Goal: Check status: Check status

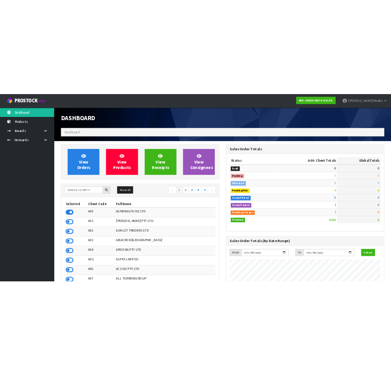
scroll to position [690, 333]
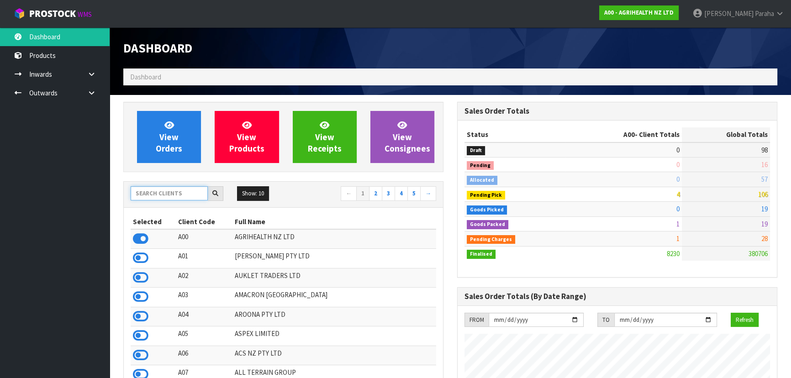
click at [178, 193] on input "text" at bounding box center [169, 193] width 77 height 14
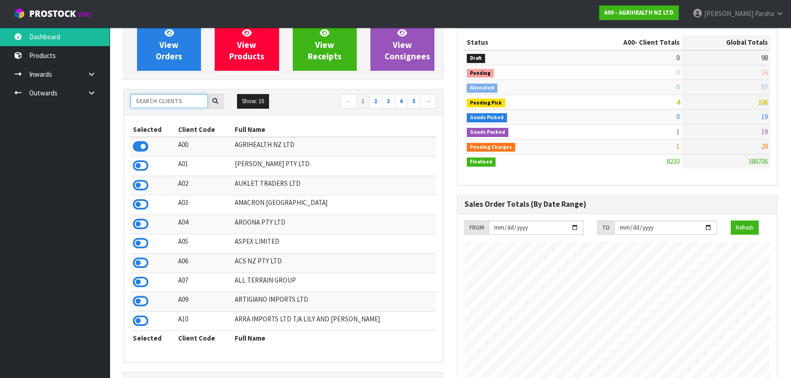
scroll to position [0, 0]
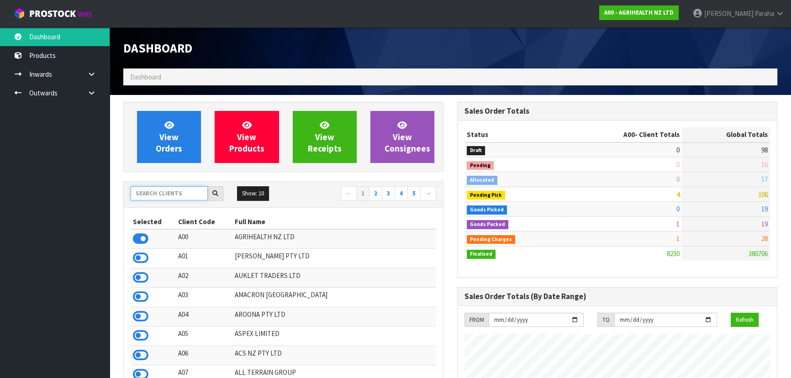
click at [168, 189] on input "text" at bounding box center [169, 193] width 77 height 14
type input "13"
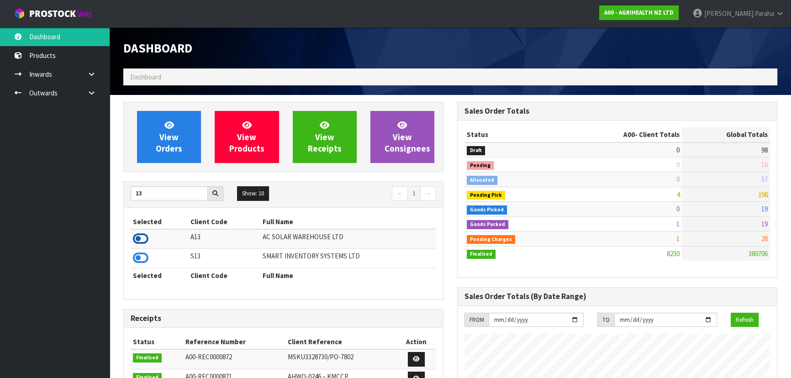
click at [145, 239] on icon at bounding box center [141, 239] width 16 height 14
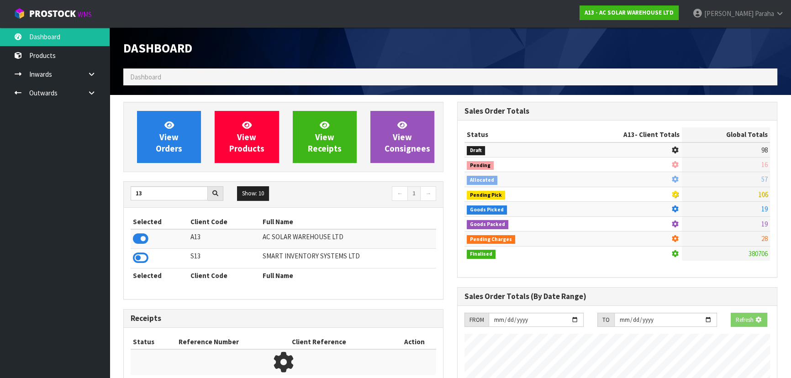
scroll to position [568, 333]
click at [171, 159] on link "View Orders" at bounding box center [169, 137] width 64 height 52
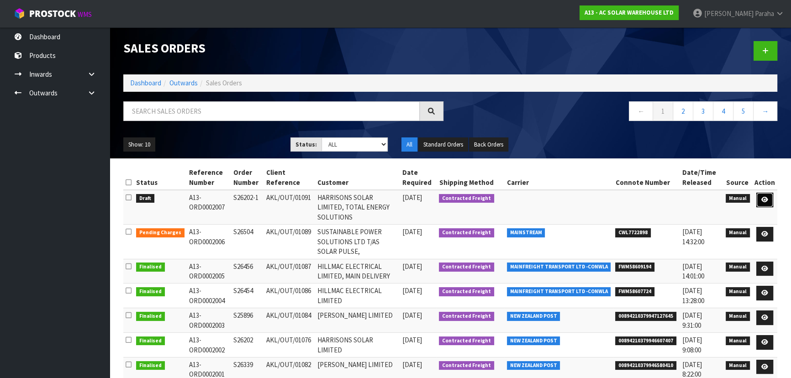
click at [763, 194] on link at bounding box center [764, 200] width 17 height 15
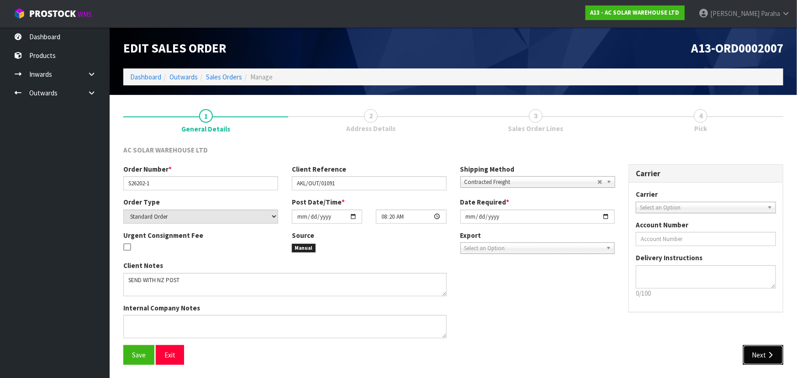
click at [762, 354] on button "Next" at bounding box center [763, 355] width 40 height 20
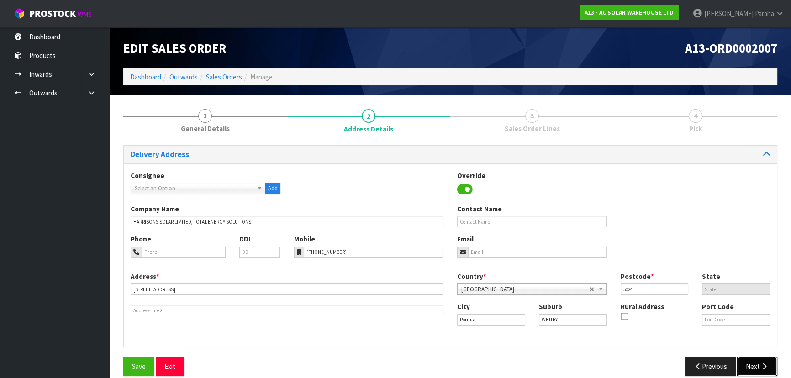
click at [757, 362] on button "Next" at bounding box center [757, 366] width 40 height 20
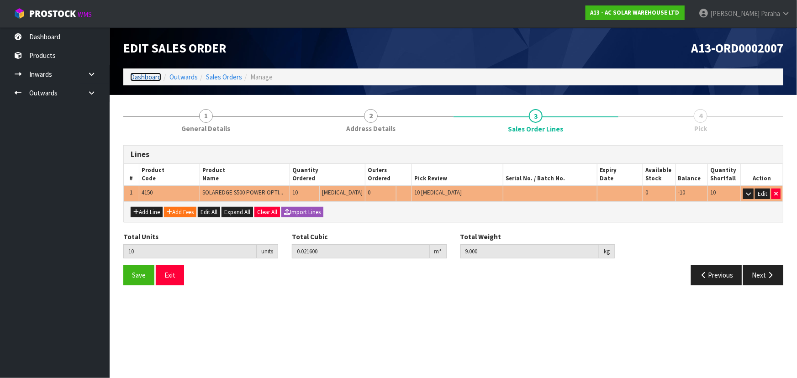
click at [149, 75] on link "Dashboard" at bounding box center [145, 77] width 31 height 9
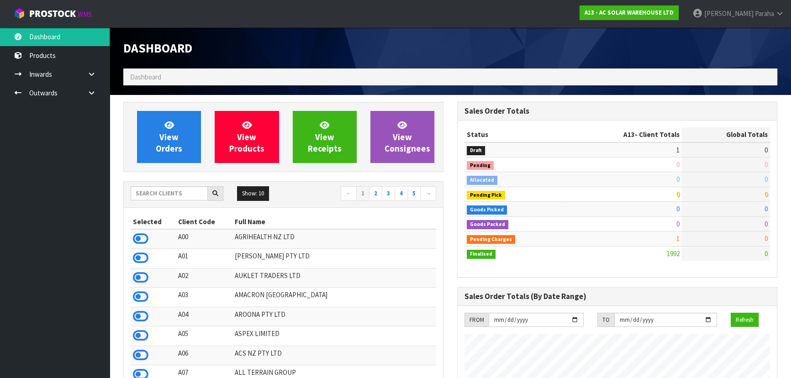
scroll to position [739, 333]
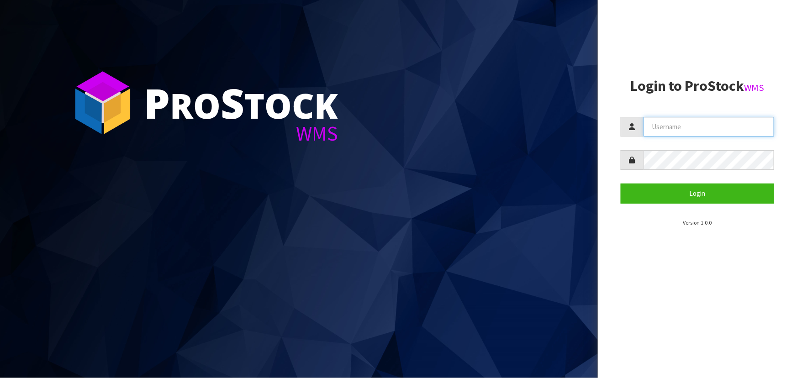
type input "[PERSON_NAME]"
click at [676, 206] on section "Login to ProStock WMS [GEOGRAPHIC_DATA] Login Version 1.0.0" at bounding box center [696, 152] width 153 height 149
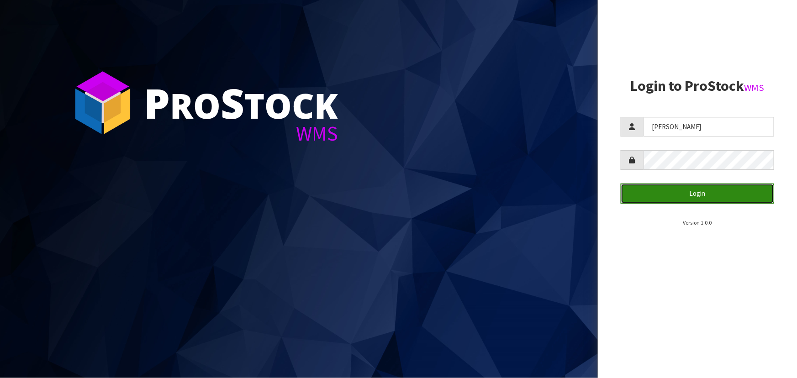
click at [676, 199] on button "Login" at bounding box center [696, 193] width 153 height 20
